Goal: Task Accomplishment & Management: Manage account settings

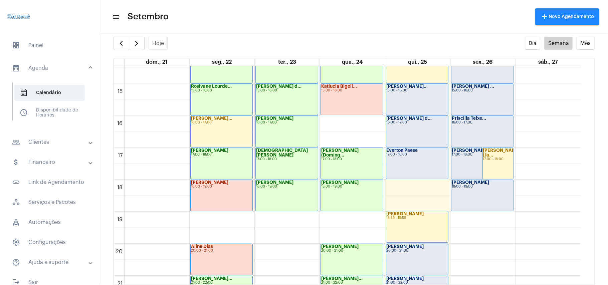
scroll to position [461, 0]
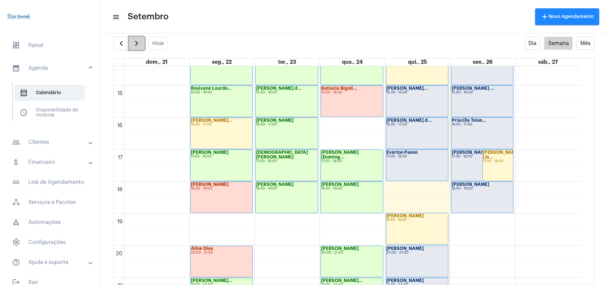
click at [136, 42] on span "button" at bounding box center [137, 43] width 8 height 8
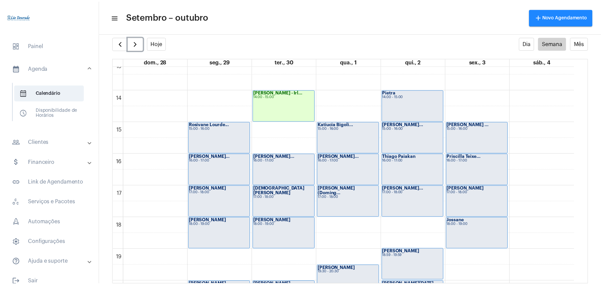
scroll to position [445, 0]
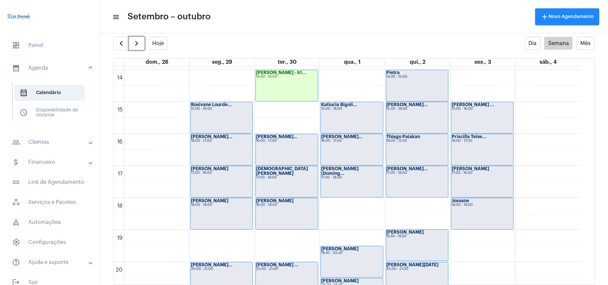
click at [286, 83] on div "[PERSON_NAME] - Irl... 14:00 - 15:00" at bounding box center [287, 85] width 62 height 31
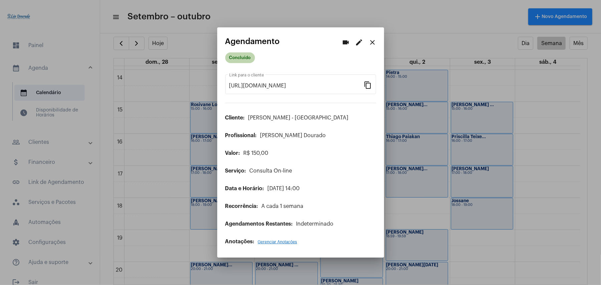
click at [242, 59] on mat-chip "Concluído" at bounding box center [240, 57] width 30 height 11
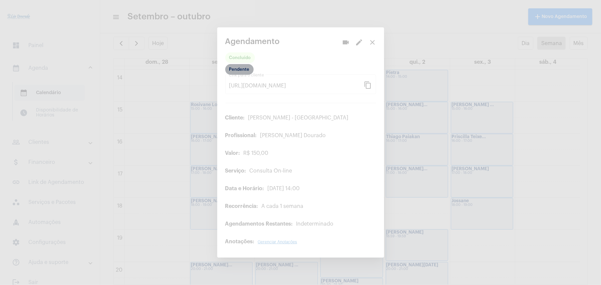
click at [243, 68] on mat-chip "Pendente" at bounding box center [239, 69] width 28 height 11
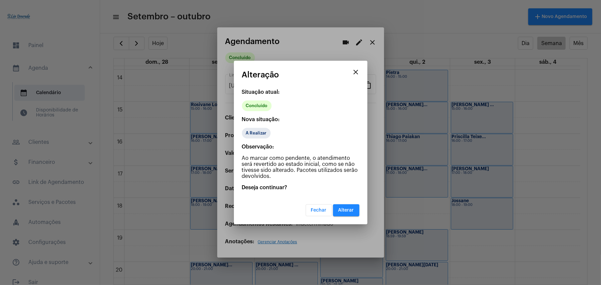
click at [350, 206] on button "Alterar" at bounding box center [346, 210] width 26 height 12
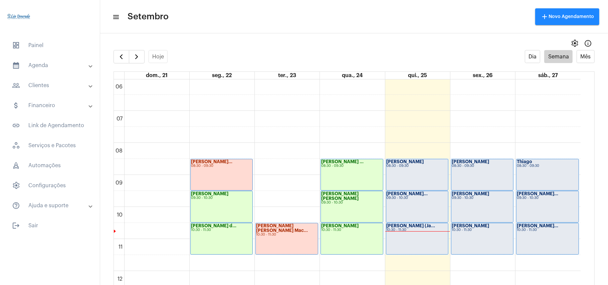
click at [425, 171] on div "Léo Rezende 08:30 - 09:30" at bounding box center [417, 174] width 62 height 31
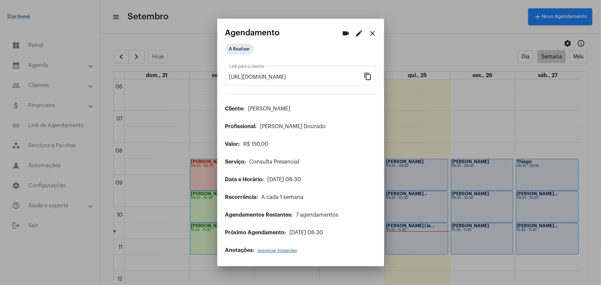
click at [363, 35] on mat-icon "edit" at bounding box center [359, 33] width 8 height 8
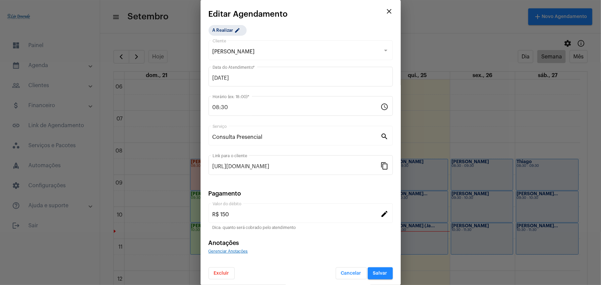
click at [226, 272] on span "Excluir" at bounding box center [221, 273] width 15 height 5
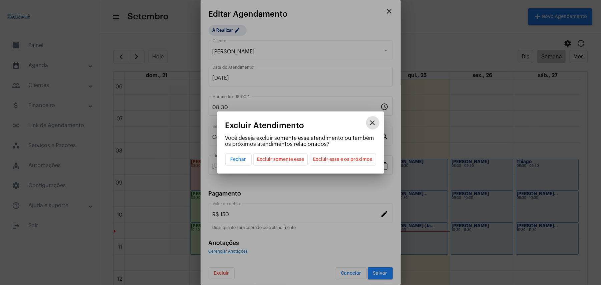
click at [293, 162] on span "Excluir somente esse" at bounding box center [280, 159] width 47 height 11
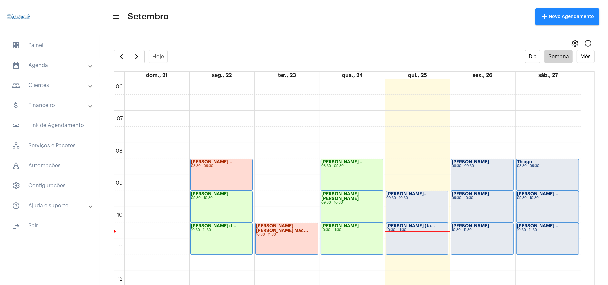
click at [408, 202] on div "Fernanda Valadã... 09:30 - 10:30" at bounding box center [417, 206] width 62 height 31
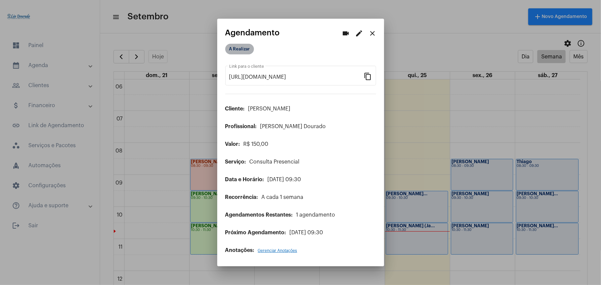
click at [247, 50] on mat-chip "A Realizar" at bounding box center [239, 49] width 29 height 11
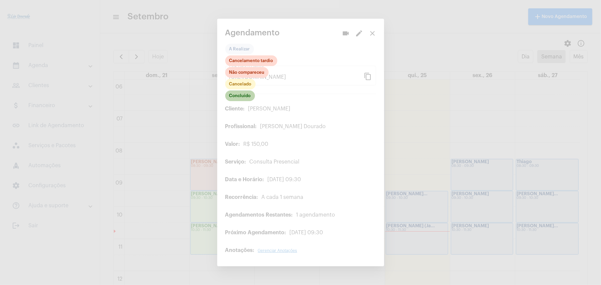
click at [241, 96] on mat-chip "Concluído" at bounding box center [240, 95] width 30 height 11
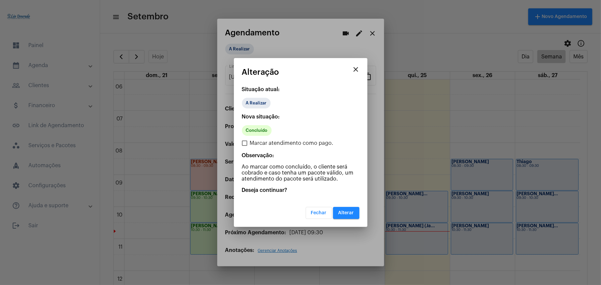
click at [260, 146] on span "Marcar atendimento como pago." at bounding box center [292, 143] width 84 height 8
click at [245, 146] on input "Marcar atendimento como pago." at bounding box center [244, 146] width 0 height 0
checkbox input "true"
click at [350, 209] on button "Alterar" at bounding box center [346, 213] width 26 height 12
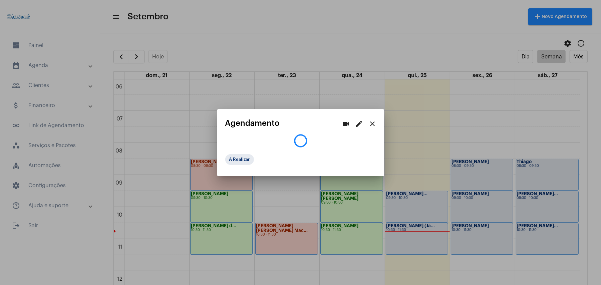
click at [394, 234] on div at bounding box center [300, 142] width 601 height 285
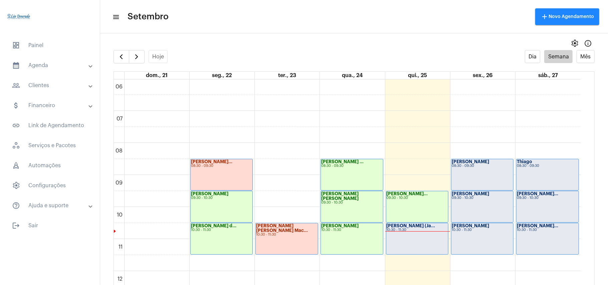
click at [406, 242] on div "Nayara Lima (Ja... 10:30 - 11:30" at bounding box center [417, 238] width 62 height 31
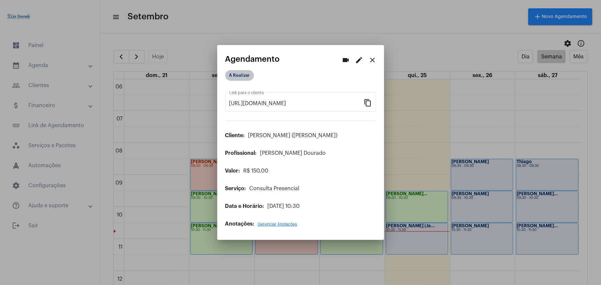
click at [241, 77] on mat-chip "A Realizar" at bounding box center [239, 75] width 29 height 11
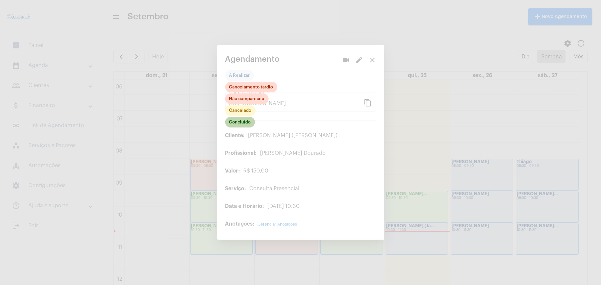
click at [240, 122] on mat-chip "Concluído" at bounding box center [240, 122] width 30 height 11
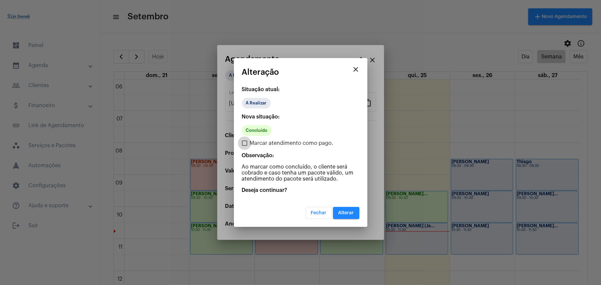
click at [246, 143] on span at bounding box center [244, 143] width 5 height 5
click at [245, 146] on input "Marcar atendimento como pago." at bounding box center [244, 146] width 0 height 0
checkbox input "true"
click at [351, 213] on span "Alterar" at bounding box center [346, 213] width 16 height 5
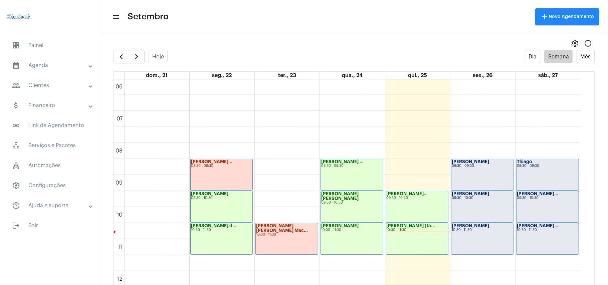
click at [35, 63] on mat-panel-title "calendar_month_outlined Agenda" at bounding box center [50, 65] width 77 height 8
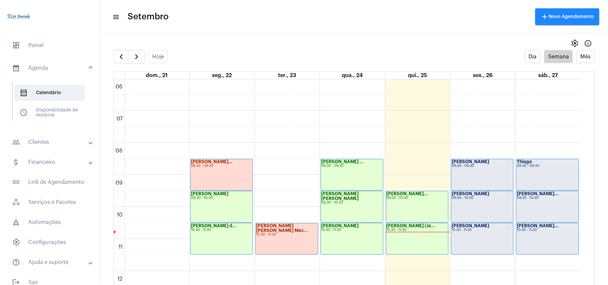
click at [47, 142] on mat-panel-title "people_outline Clientes" at bounding box center [50, 142] width 77 height 8
click at [52, 111] on span "people_outline Meus Clientes" at bounding box center [49, 114] width 70 height 16
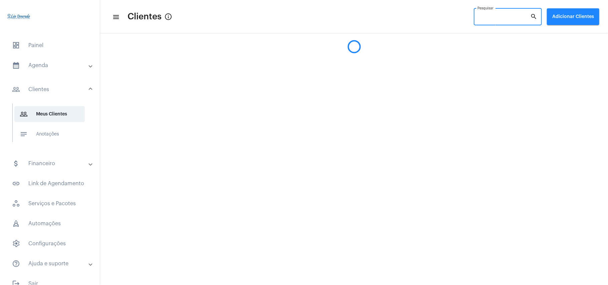
click at [493, 19] on input "Pesquisar" at bounding box center [503, 17] width 53 height 5
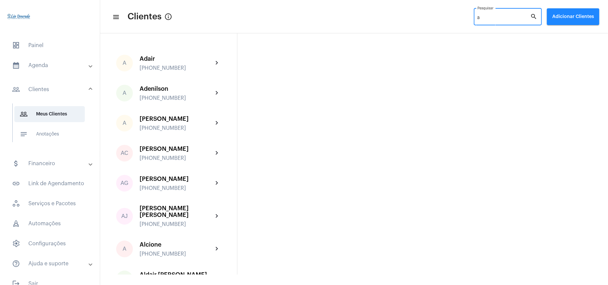
click at [493, 19] on input "a" at bounding box center [503, 17] width 53 height 5
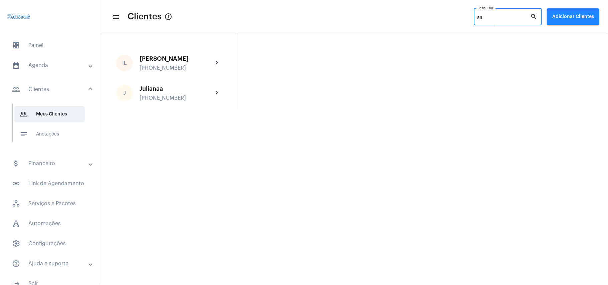
click at [493, 19] on input "aa" at bounding box center [503, 17] width 53 height 5
type input "a"
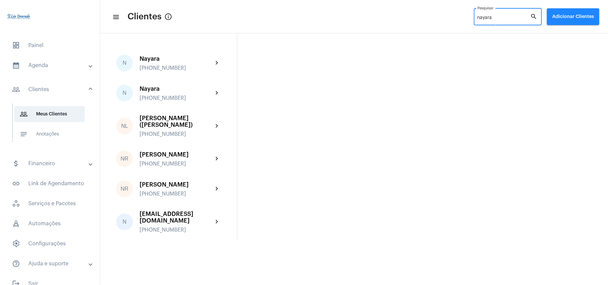
type input "nayara"
click at [147, 131] on div "+5531992011626" at bounding box center [176, 134] width 73 height 6
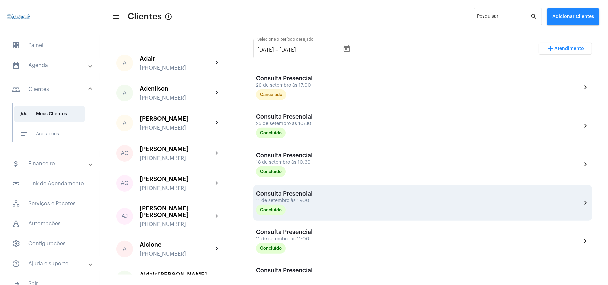
scroll to position [134, 0]
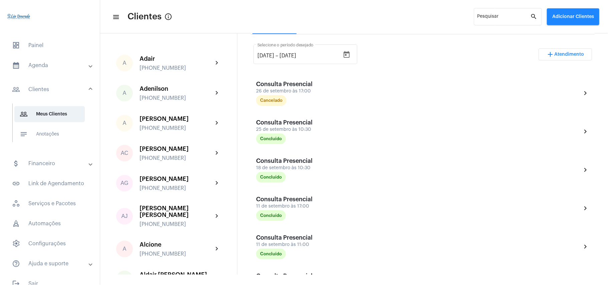
click at [338, 10] on mat-toolbar-row "menu Clientes info_outlined Pesquisar search Adicionar Clientes" at bounding box center [354, 16] width 508 height 21
